Goal: Task Accomplishment & Management: Manage account settings

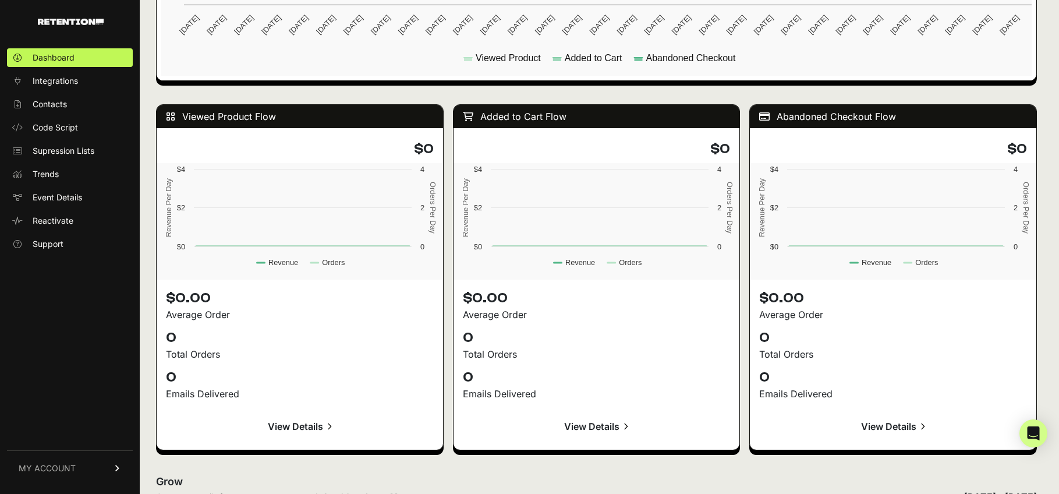
scroll to position [966, 0]
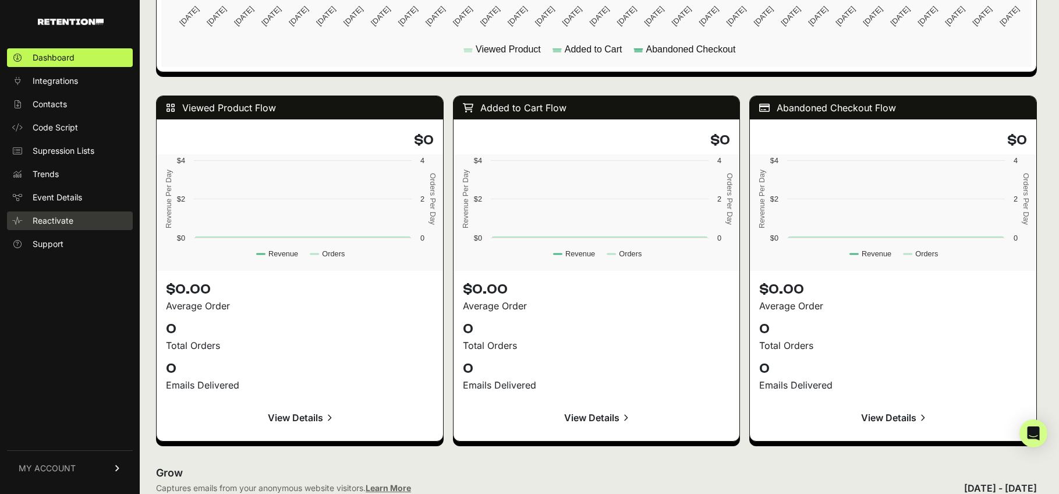
click at [52, 224] on span "Reactivate" at bounding box center [53, 221] width 41 height 12
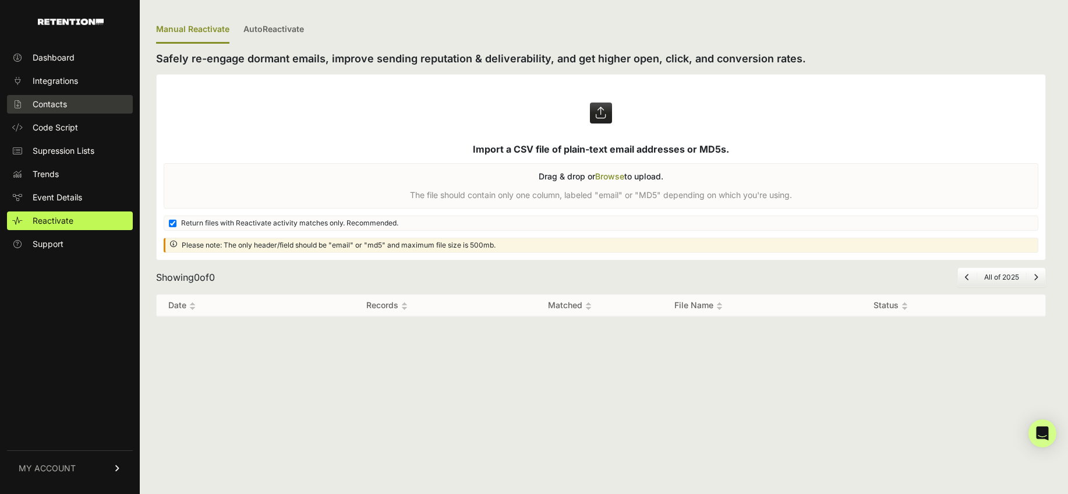
click at [70, 103] on link "Contacts" at bounding box center [70, 104] width 126 height 19
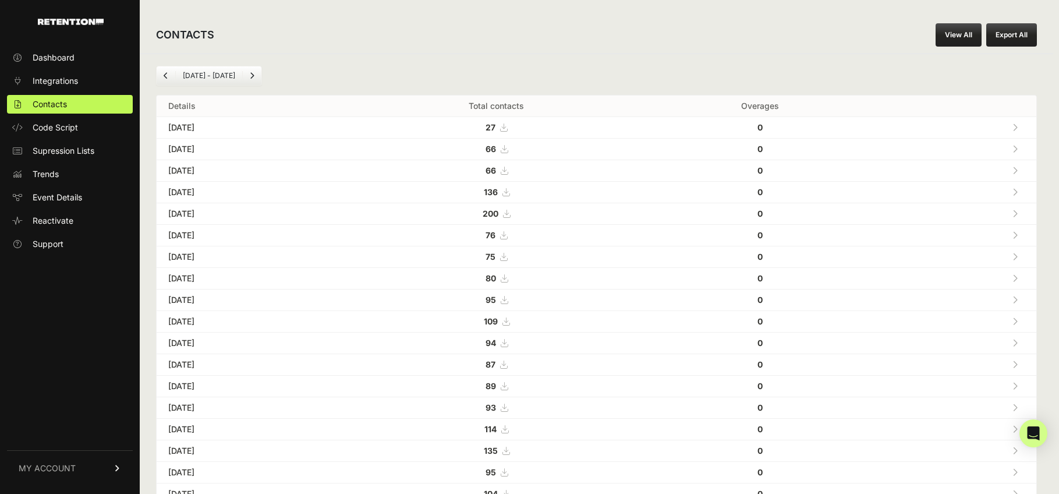
click at [164, 72] on icon "Previous" at bounding box center [166, 75] width 5 height 7
click at [74, 466] on span "MY ACCOUNT" at bounding box center [47, 468] width 57 height 12
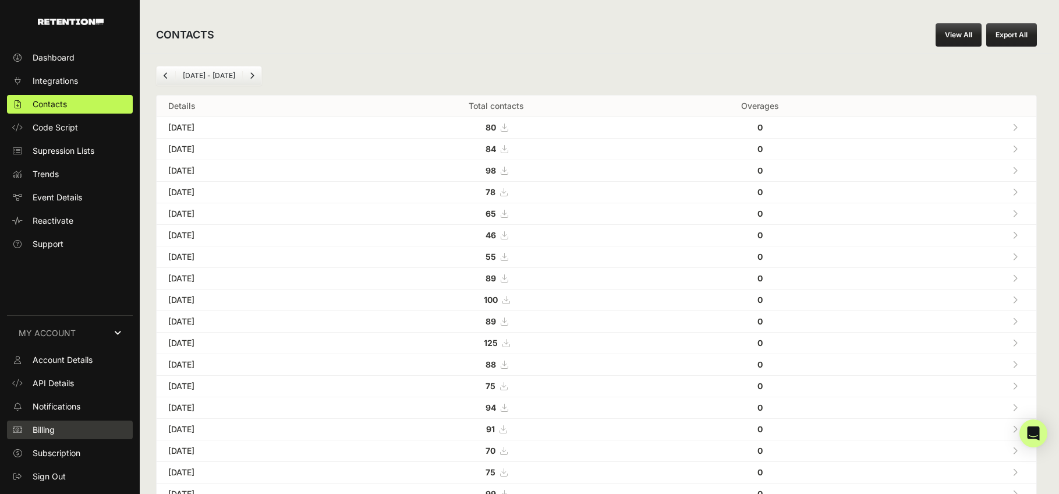
click at [46, 429] on span "Billing" at bounding box center [44, 430] width 22 height 12
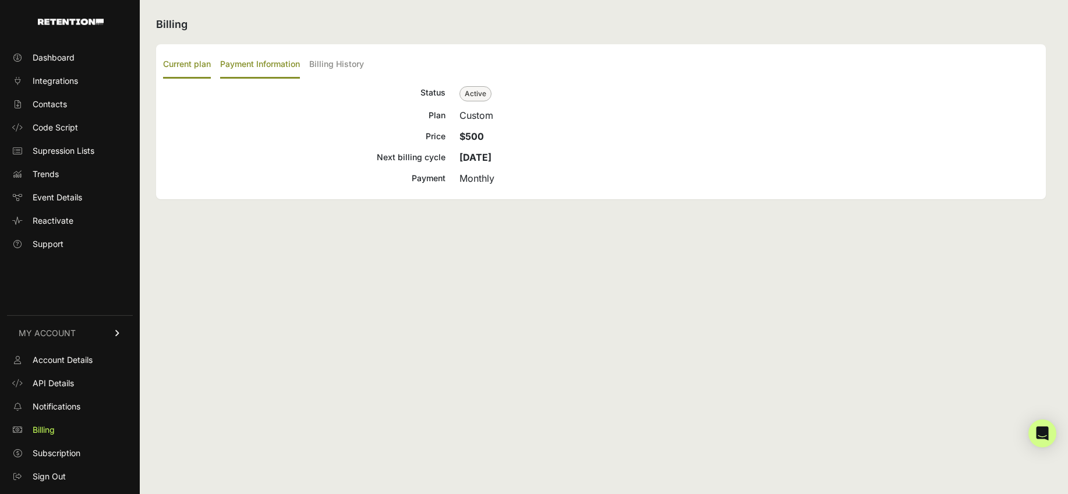
click at [252, 65] on label "Payment Information" at bounding box center [260, 64] width 80 height 27
click at [0, 0] on input "Payment Information" at bounding box center [0, 0] width 0 height 0
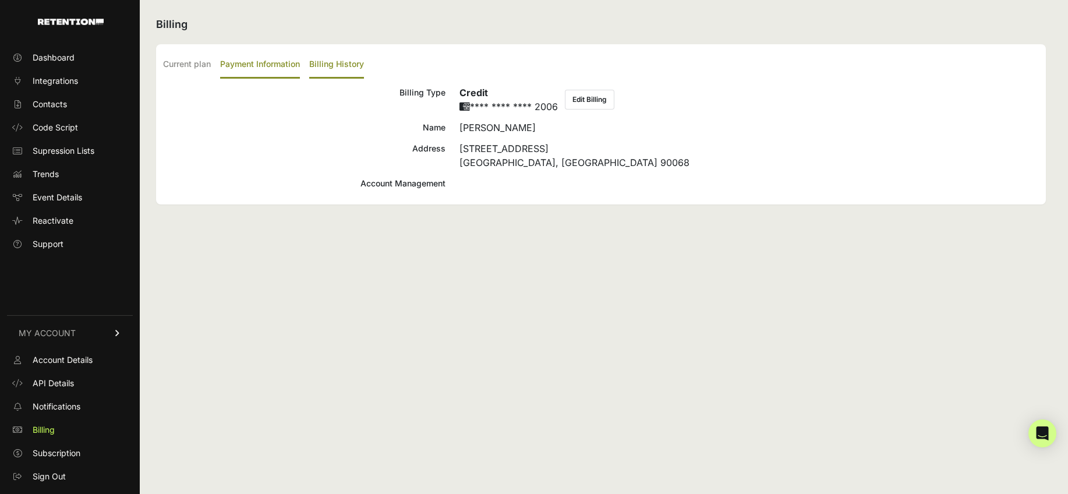
click at [328, 63] on label "Billing History" at bounding box center [336, 64] width 55 height 27
click at [0, 0] on input "Billing History" at bounding box center [0, 0] width 0 height 0
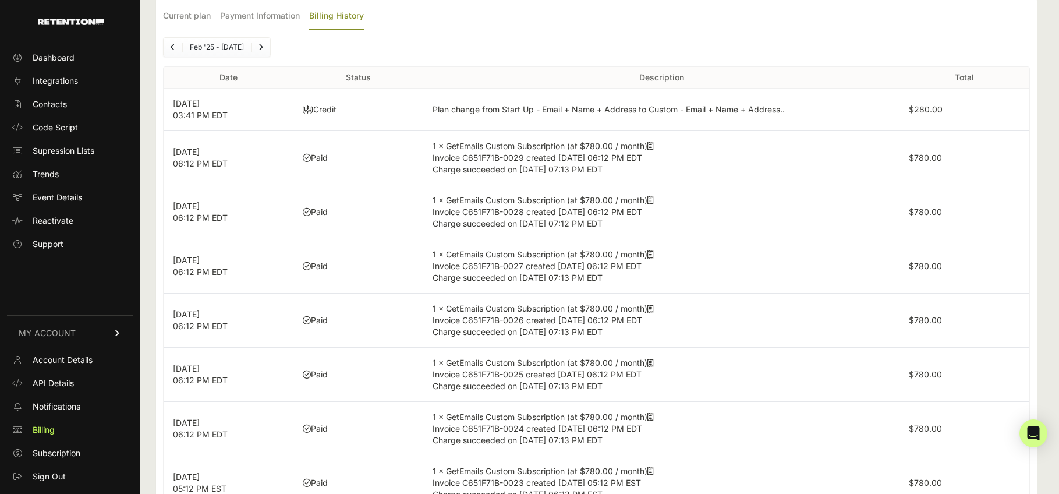
scroll to position [65, 0]
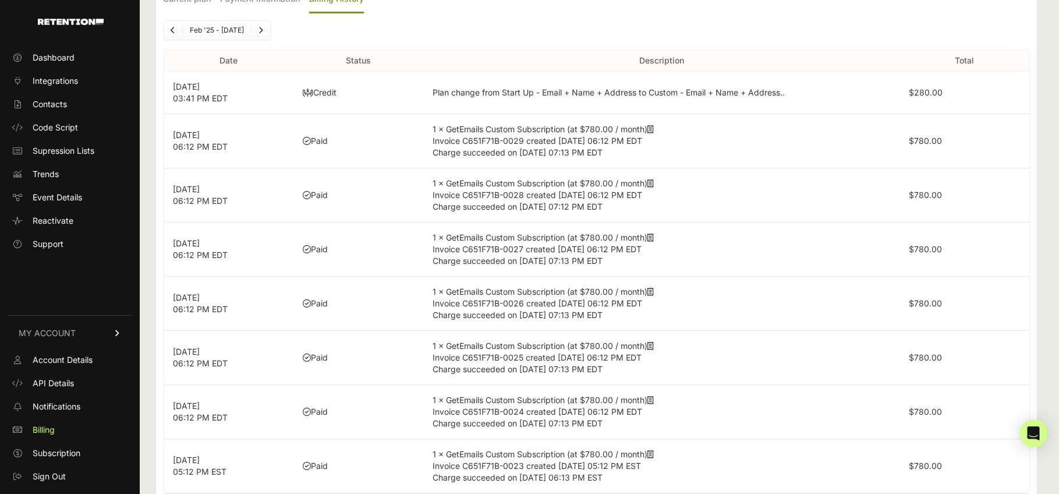
drag, startPoint x: 340, startPoint y: 96, endPoint x: 270, endPoint y: 93, distance: 69.4
click at [270, 93] on tr "Aug 22, 2025 03:41 PM EDT Credit Plan change from Start Up - Email + Name + Add…" at bounding box center [597, 93] width 866 height 43
click at [339, 87] on td "Credit" at bounding box center [359, 93] width 130 height 43
drag, startPoint x: 337, startPoint y: 95, endPoint x: 285, endPoint y: 91, distance: 52.0
click at [285, 91] on tr "Aug 22, 2025 03:41 PM EDT Credit Plan change from Start Up - Email + Name + Add…" at bounding box center [597, 93] width 866 height 43
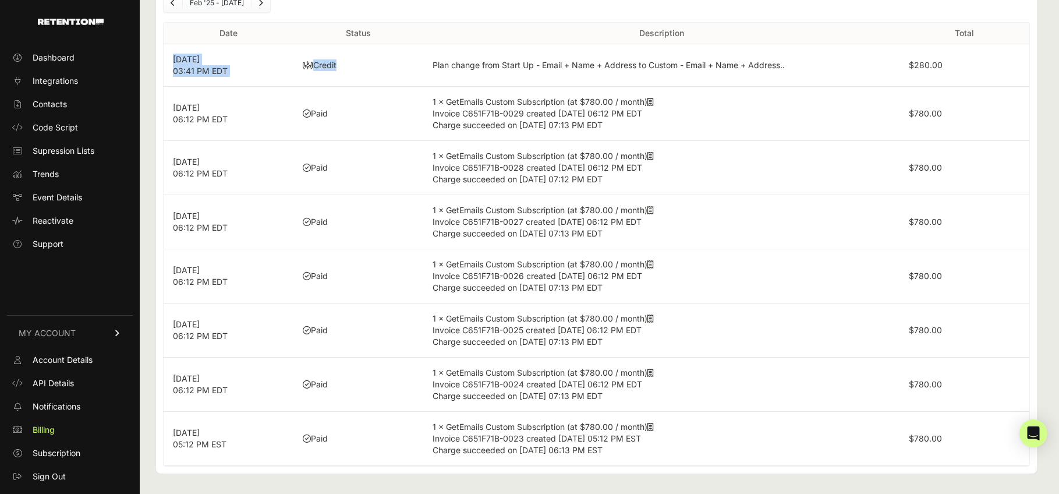
scroll to position [93, 0]
click at [44, 172] on span "Trends" at bounding box center [46, 174] width 26 height 12
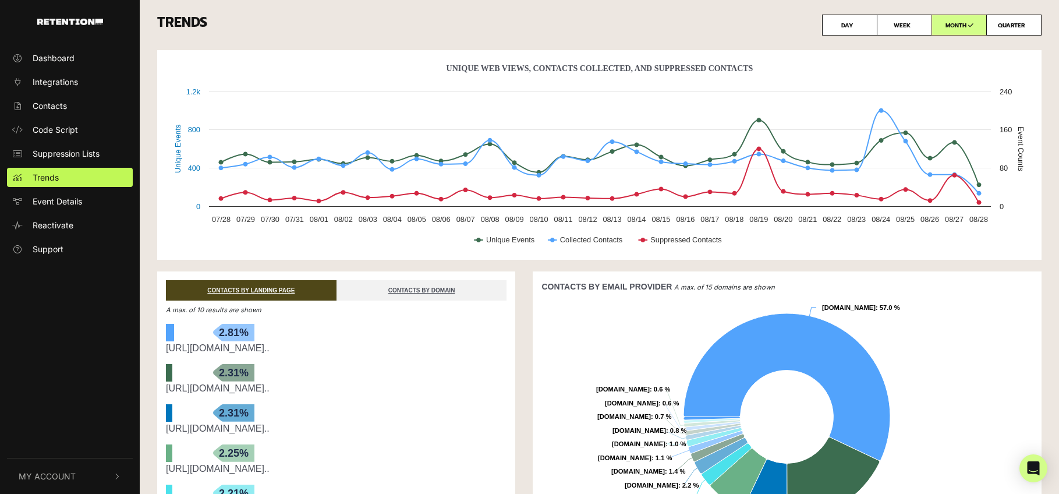
click at [1015, 20] on label "QUARTER" at bounding box center [1014, 25] width 55 height 21
radio input "true"
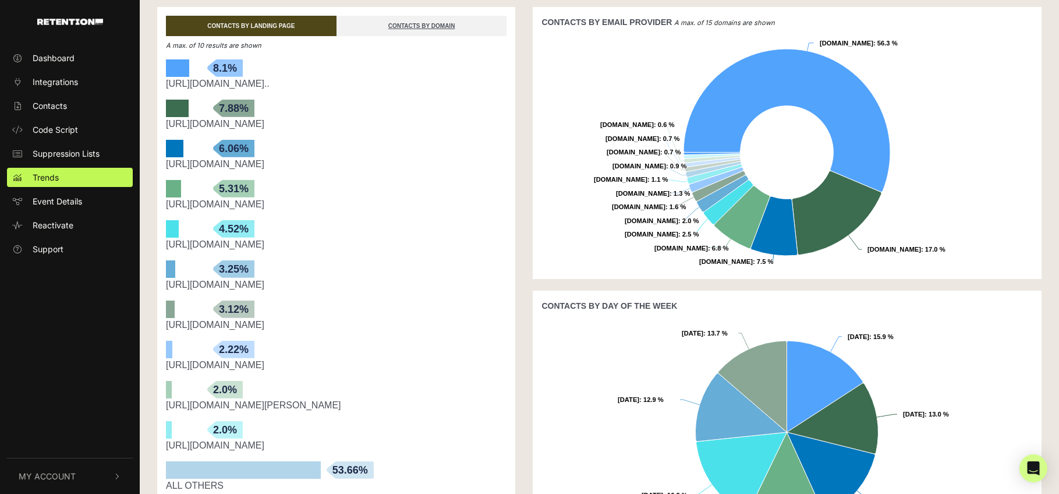
scroll to position [178, 0]
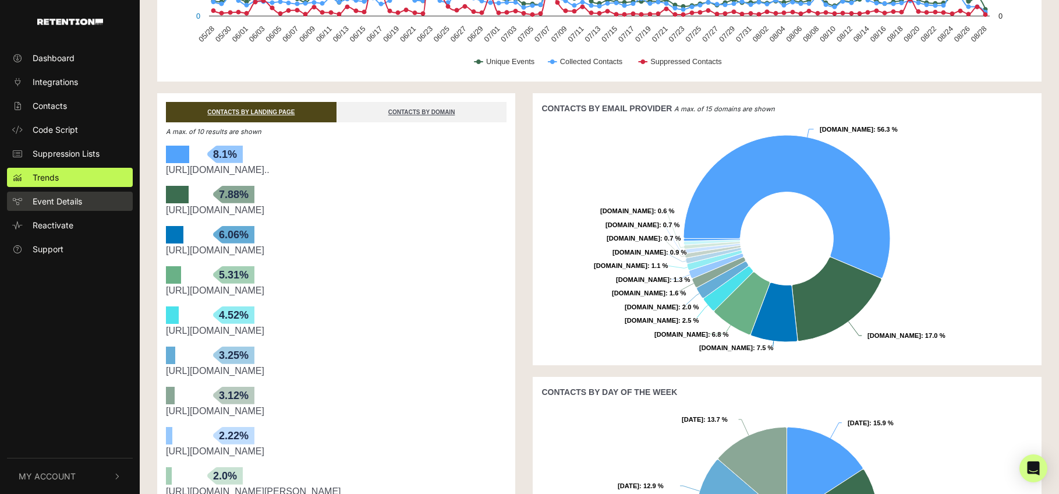
click at [62, 203] on span "Event Details" at bounding box center [58, 201] width 50 height 12
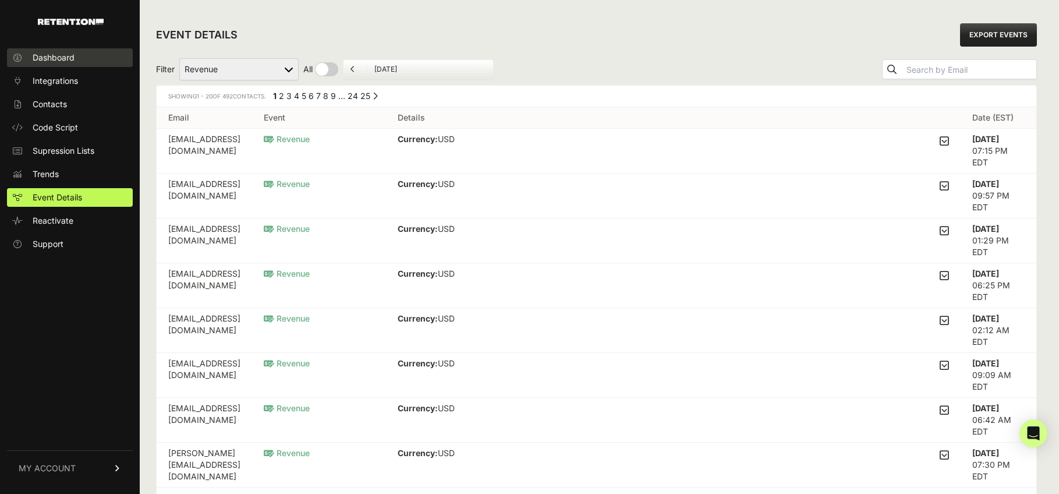
click at [47, 56] on span "Dashboard" at bounding box center [54, 58] width 42 height 12
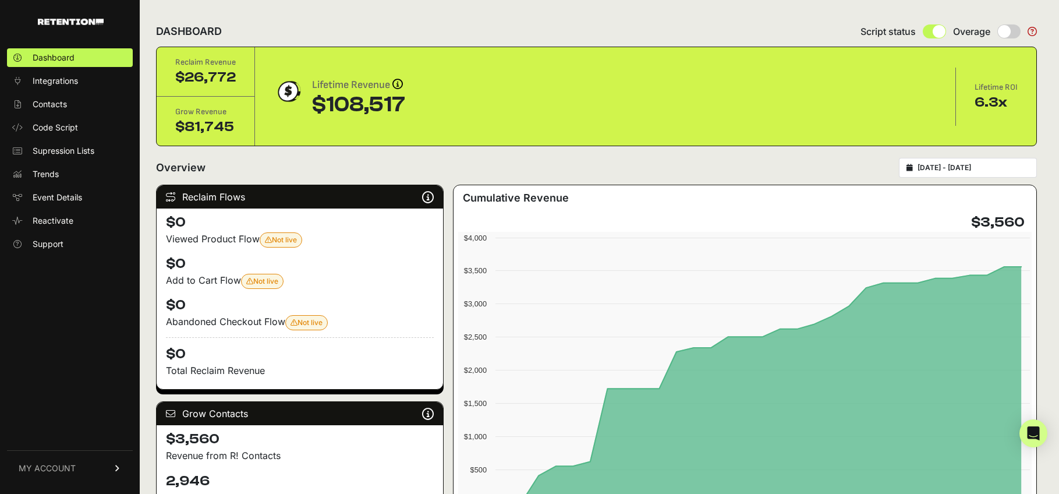
drag, startPoint x: 1030, startPoint y: 101, endPoint x: 911, endPoint y: 105, distance: 118.9
click at [911, 105] on div "Reclaim Revenue $26,772 Grow Revenue $81,745 Lifetime Revenue Revenue attributi…" at bounding box center [597, 96] width 880 height 98
click at [840, 130] on div "Reclaim Revenue $26,772 Grow Revenue $81,745 Lifetime Revenue Revenue attributi…" at bounding box center [597, 96] width 880 height 98
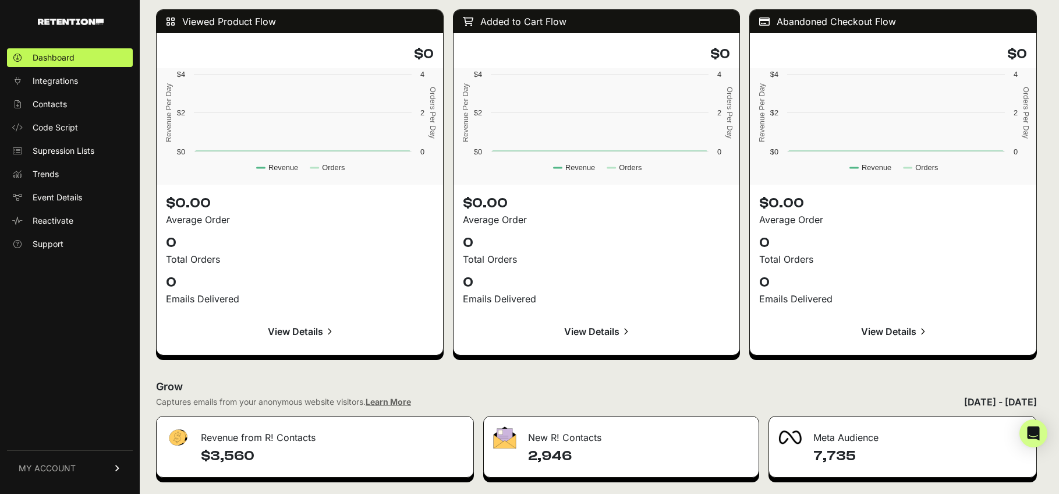
scroll to position [1317, 0]
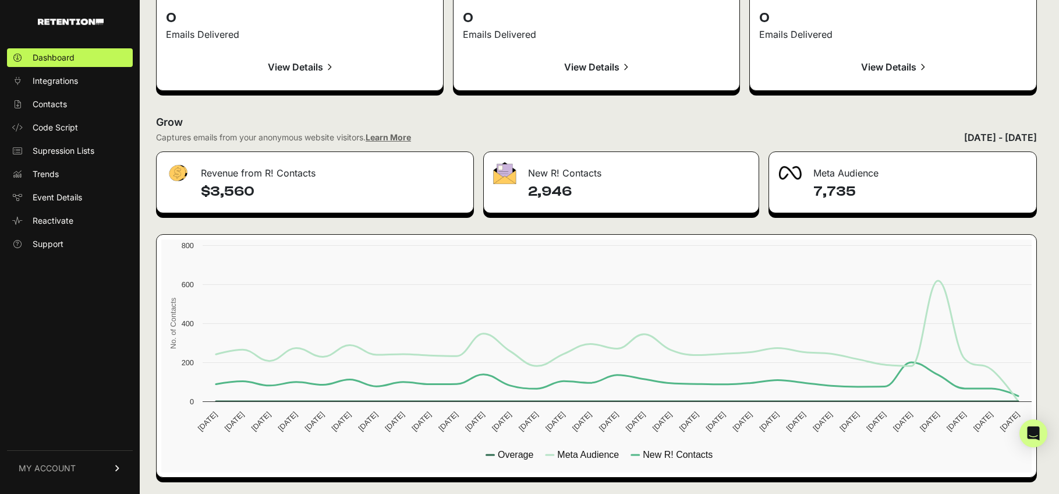
click at [528, 176] on div at bounding box center [510, 173] width 35 height 22
click at [982, 135] on div "[DATE] - [DATE]" at bounding box center [1000, 137] width 73 height 14
drag, startPoint x: 324, startPoint y: 162, endPoint x: 195, endPoint y: 169, distance: 129.5
click at [195, 169] on div "Revenue from R! Contacts" at bounding box center [315, 169] width 317 height 35
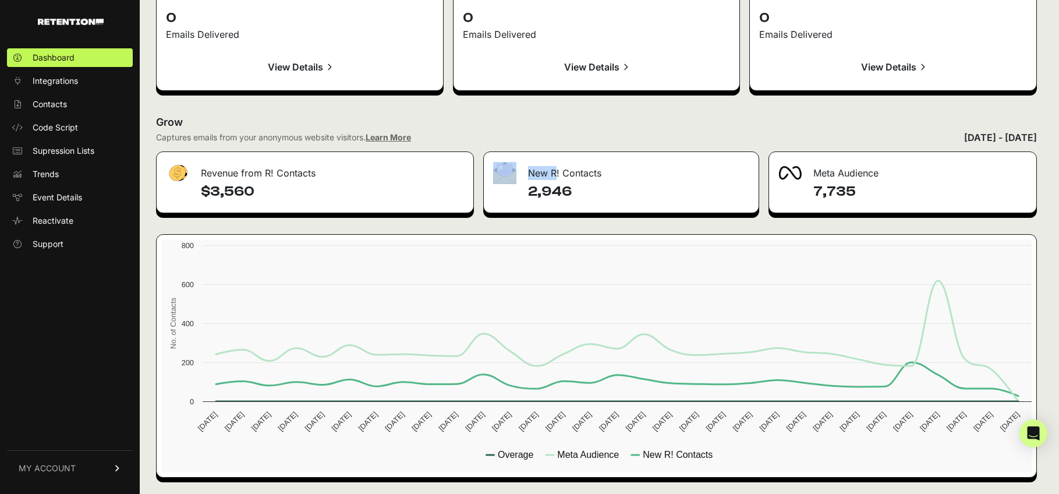
drag, startPoint x: 639, startPoint y: 169, endPoint x: 545, endPoint y: 174, distance: 94.5
click at [545, 174] on div "New R! Contacts" at bounding box center [621, 169] width 275 height 35
drag, startPoint x: 865, startPoint y: 174, endPoint x: 751, endPoint y: 175, distance: 114.2
click at [751, 175] on div "Revenue from R! Contacts $3,560 New R! Contacts 2,946 Meta Audience 7,735 Creat…" at bounding box center [596, 314] width 881 height 326
click at [381, 135] on link "Learn More" at bounding box center [388, 137] width 45 height 10
